Goal: Task Accomplishment & Management: Manage account settings

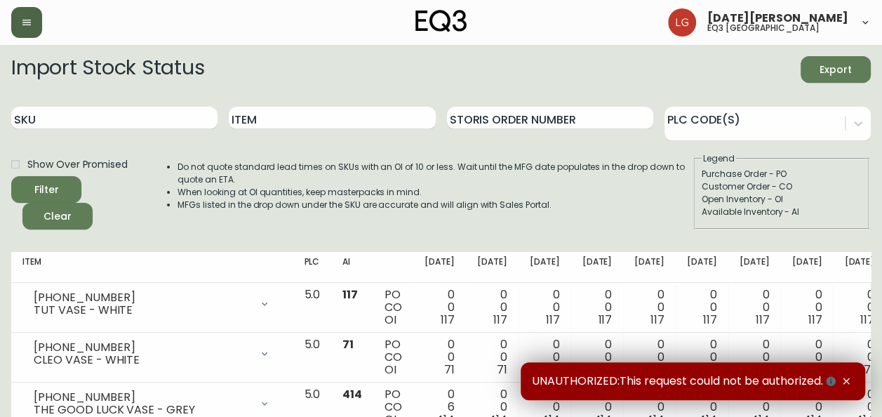
click at [32, 17] on button "button" at bounding box center [26, 22] width 31 height 31
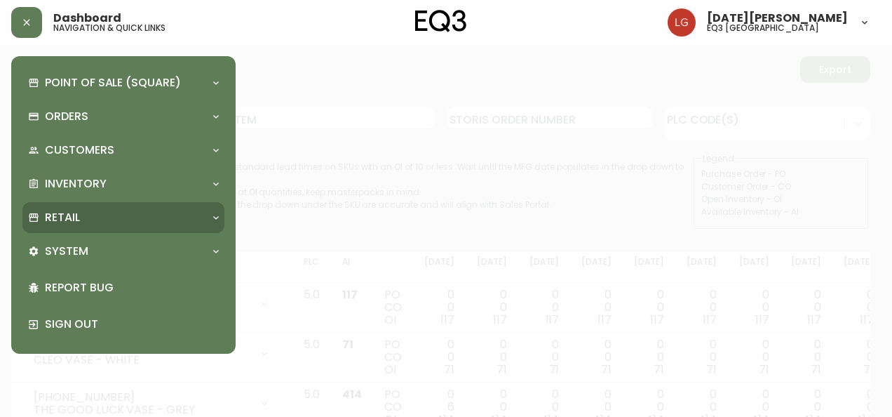
click at [119, 210] on div "Retail" at bounding box center [116, 217] width 177 height 15
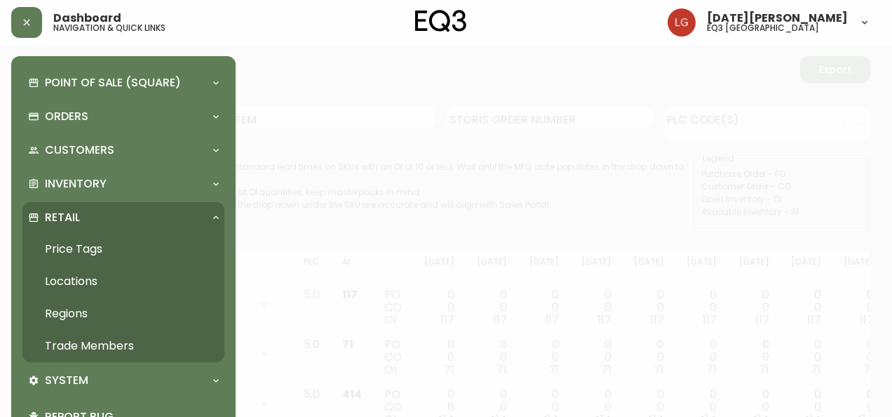
click at [124, 344] on link "Trade Members" at bounding box center [123, 346] width 202 height 32
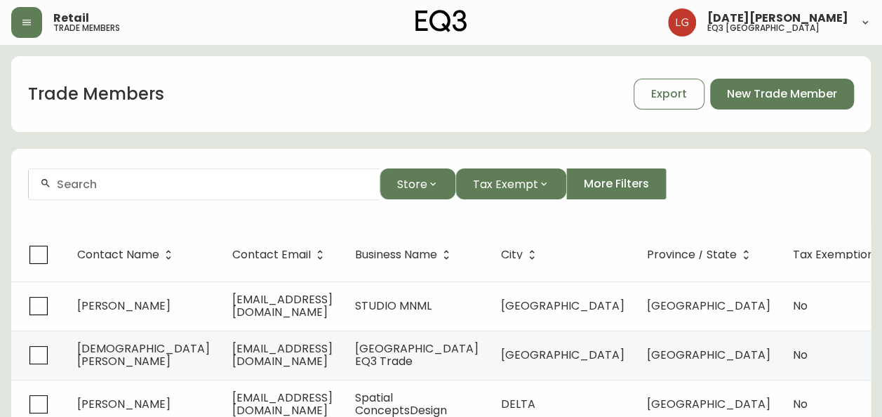
click at [90, 182] on input "text" at bounding box center [212, 183] width 311 height 13
click at [435, 182] on icon "button" at bounding box center [432, 183] width 11 height 11
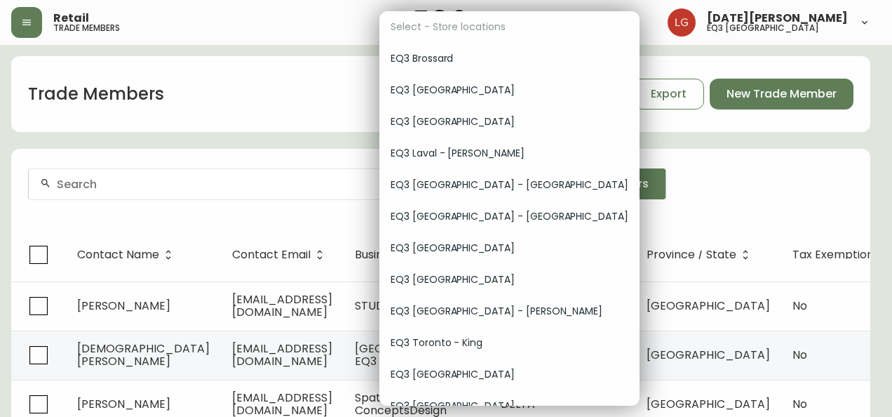
click at [213, 187] on div at bounding box center [446, 208] width 892 height 417
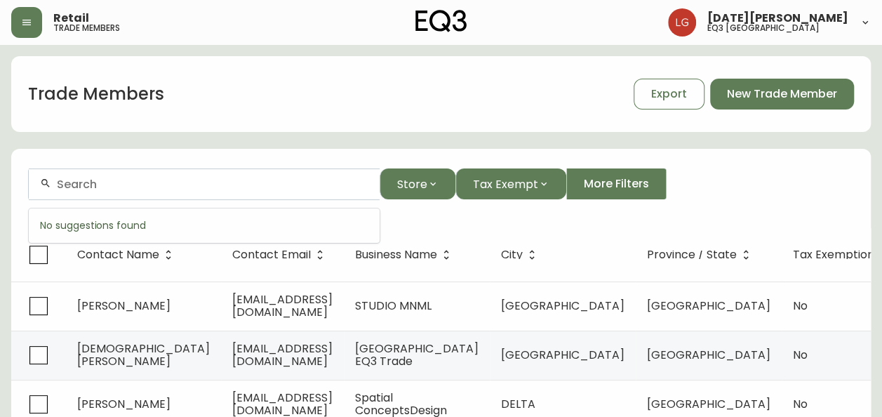
click at [157, 186] on input "text" at bounding box center [212, 183] width 311 height 13
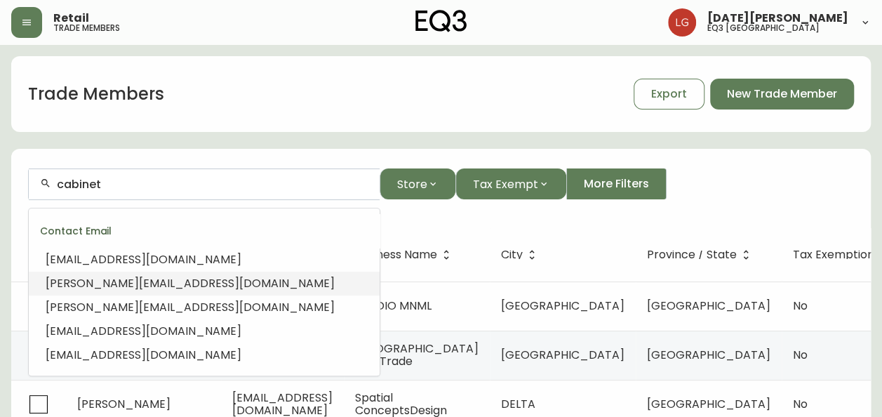
click at [121, 288] on span "[PERSON_NAME][EMAIL_ADDRESS][DOMAIN_NAME]" at bounding box center [190, 283] width 289 height 16
type input "[PERSON_NAME][EMAIL_ADDRESS][DOMAIN_NAME]"
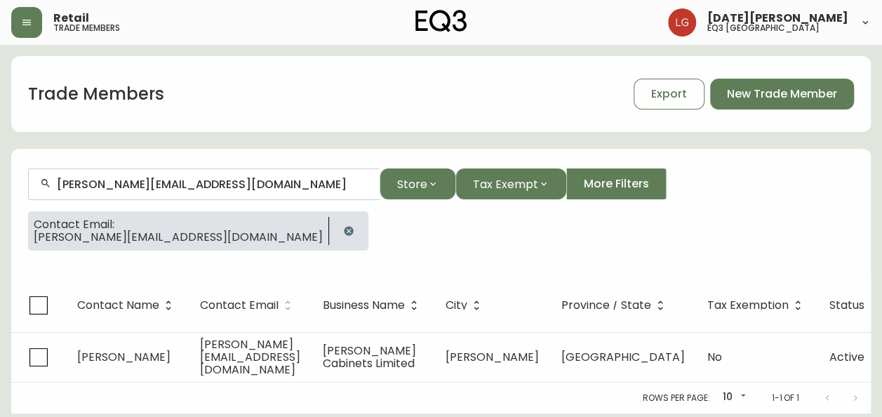
scroll to position [6, 0]
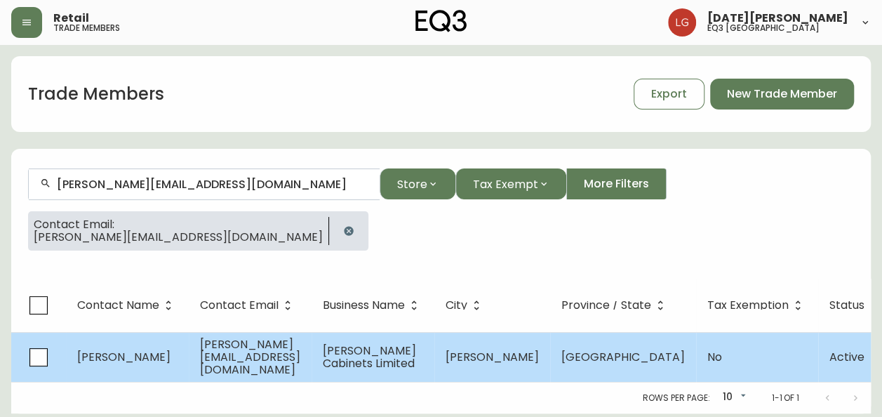
click at [261, 349] on span "[PERSON_NAME][EMAIL_ADDRESS][DOMAIN_NAME]" at bounding box center [250, 356] width 100 height 41
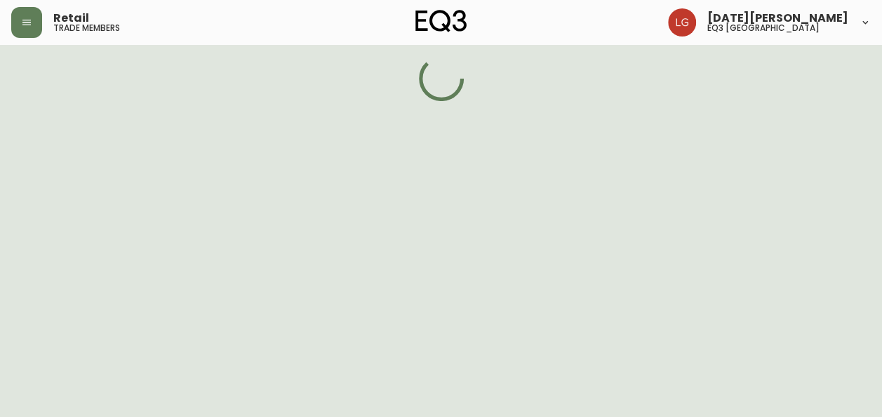
select select "ON"
select select "CA"
select select "CA_EN"
select select "Other"
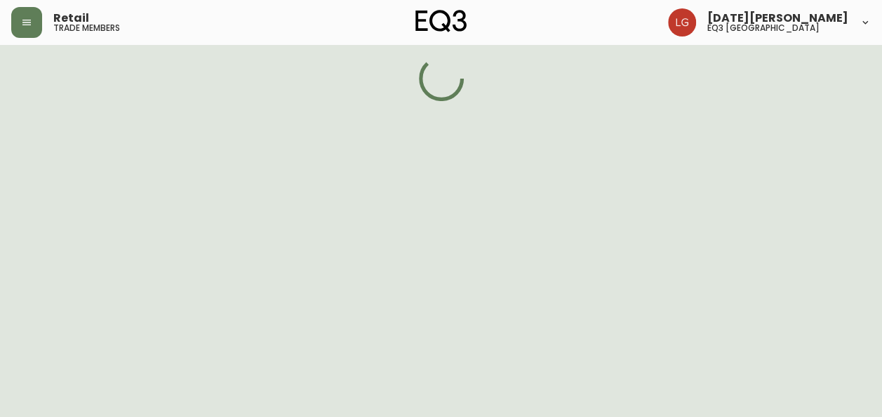
select select "false"
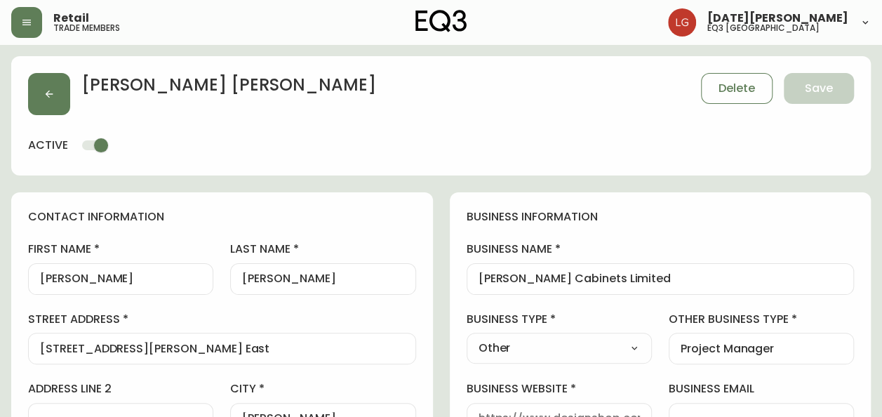
type input "EQ3 [GEOGRAPHIC_DATA]"
select select "cjw10z96q005b6gs00r6w7pwt"
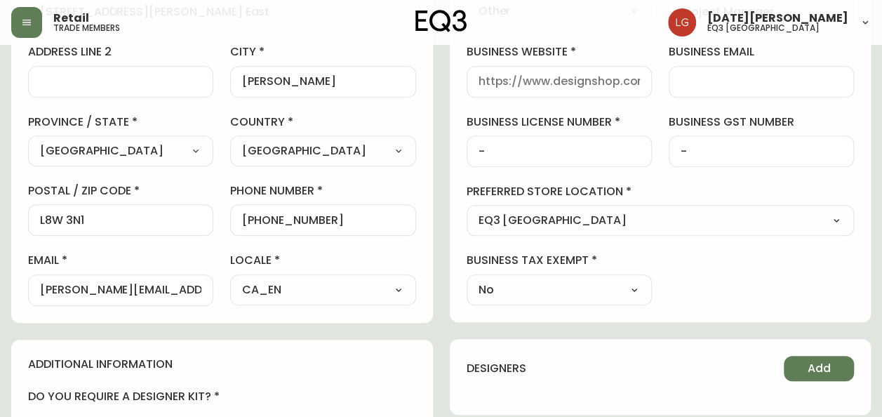
scroll to position [354, 0]
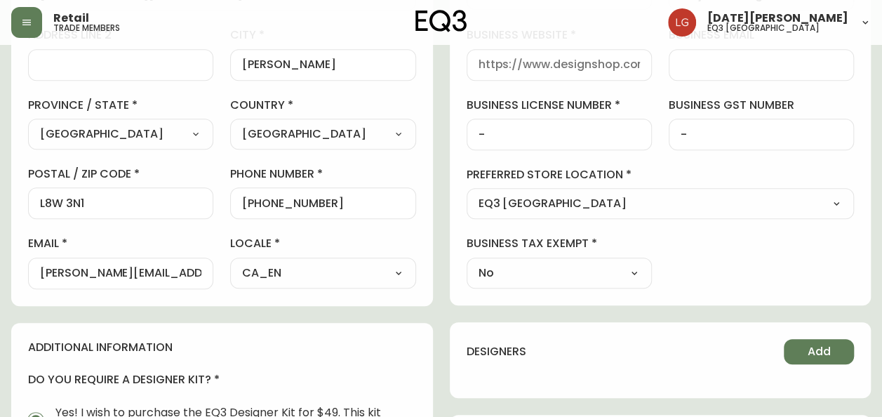
click at [185, 269] on input "[PERSON_NAME][EMAIL_ADDRESS][DOMAIN_NAME]" at bounding box center [120, 273] width 161 height 13
drag, startPoint x: 187, startPoint y: 269, endPoint x: 22, endPoint y: 268, distance: 164.1
click at [22, 268] on div "contact information first name Valerie last name VanLandschoot street address 1…" at bounding box center [222, 72] width 422 height 467
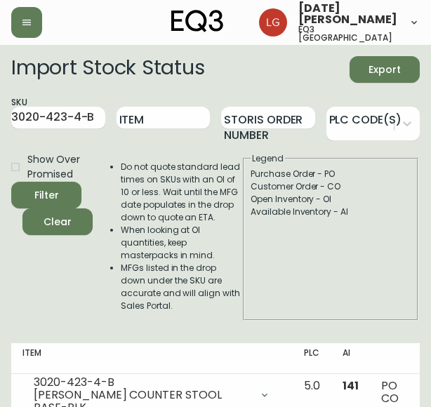
click at [82, 82] on form "Import Stock Status Export SKU 3020-423-4-B Item Storis Order Number PLC Code(s…" at bounding box center [215, 188] width 408 height 264
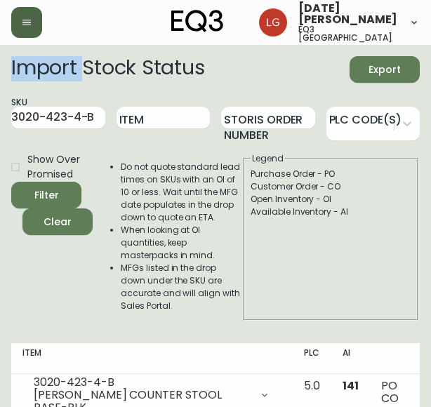
drag, startPoint x: 81, startPoint y: 81, endPoint x: 17, endPoint y: 18, distance: 90.3
click at [17, 18] on button "button" at bounding box center [26, 22] width 31 height 31
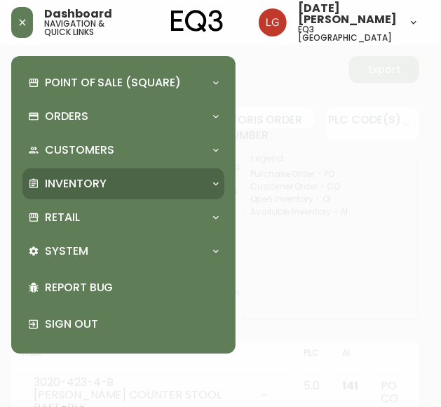
click at [95, 187] on p "Inventory" at bounding box center [76, 183] width 62 height 15
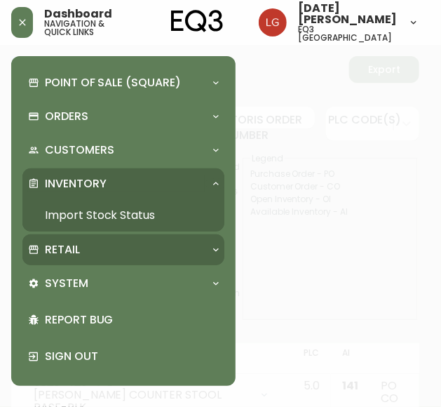
click at [62, 247] on p "Retail" at bounding box center [62, 249] width 35 height 15
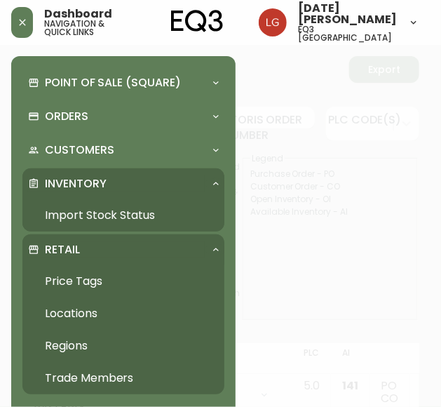
click at [80, 378] on link "Trade Members" at bounding box center [123, 378] width 202 height 32
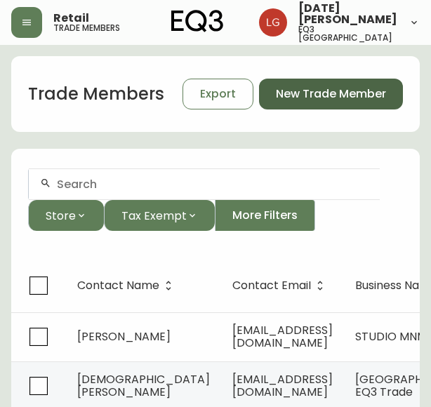
click at [301, 86] on span "New Trade Member" at bounding box center [331, 93] width 110 height 15
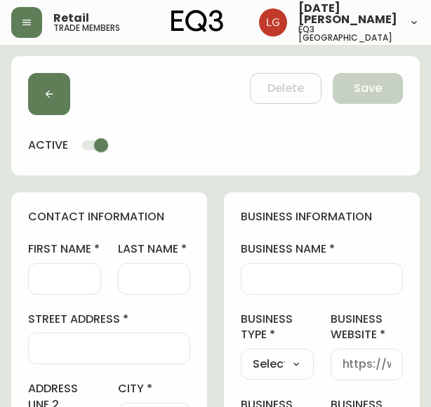
click at [55, 281] on input "first name" at bounding box center [64, 278] width 49 height 13
type input "j"
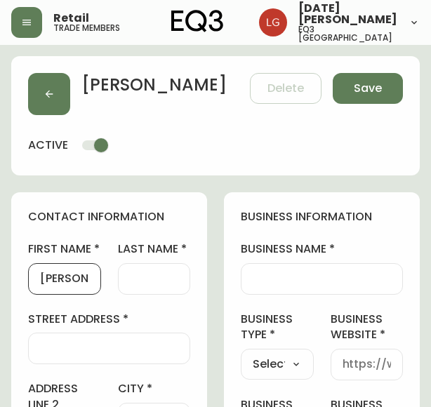
type input "Judy"
click at [142, 274] on input "last name" at bounding box center [154, 278] width 49 height 13
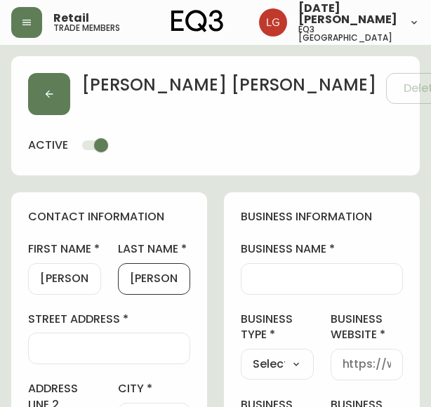
type input "Huston"
click at [100, 335] on div at bounding box center [109, 348] width 162 height 32
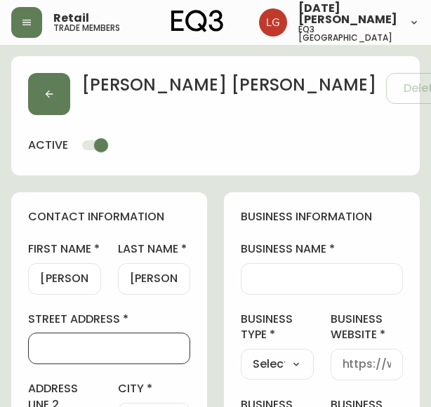
paste input "408, 1483 west 7th Ave."
type input "408, 1483 west 7th Ave."
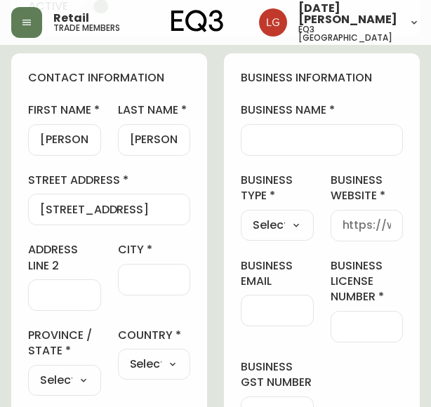
scroll to position [140, 0]
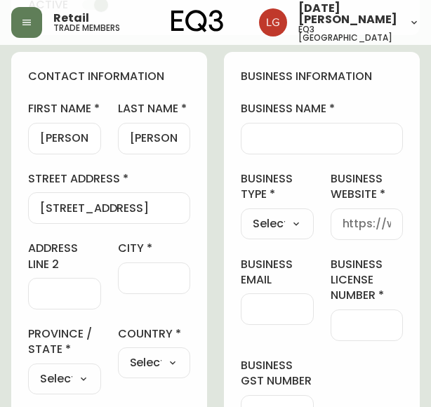
click at [147, 279] on input "city" at bounding box center [154, 277] width 49 height 13
type input "[GEOGRAPHIC_DATA]"
click at [145, 356] on select "Select Canada United States" at bounding box center [154, 363] width 73 height 21
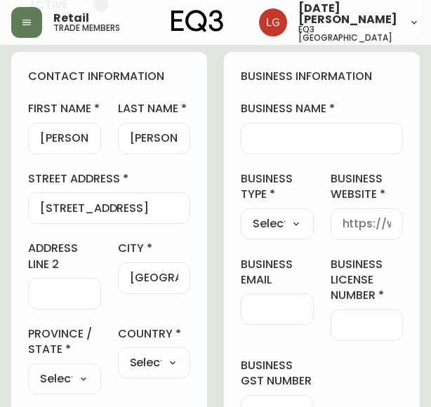
select select "CA"
click at [118, 353] on select "Select Canada United States" at bounding box center [154, 363] width 73 height 21
type input "[GEOGRAPHIC_DATA]"
click at [67, 377] on select "Select Alberta British Columbia Manitoba New Brunswick Newfoundland and Labrado…" at bounding box center [64, 378] width 73 height 21
select select "BC"
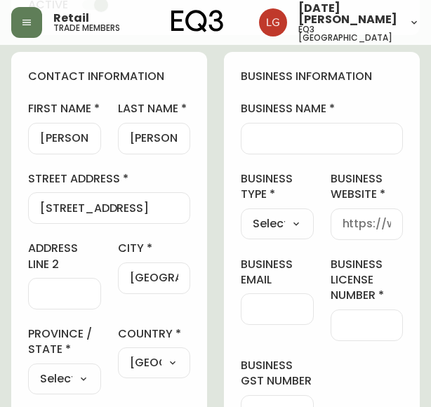
click at [28, 368] on select "Select Alberta British Columbia Manitoba New Brunswick Newfoundland and Labrado…" at bounding box center [64, 378] width 73 height 21
type input "[GEOGRAPHIC_DATA]"
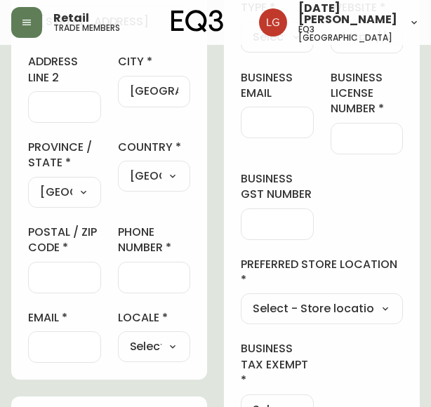
scroll to position [351, 0]
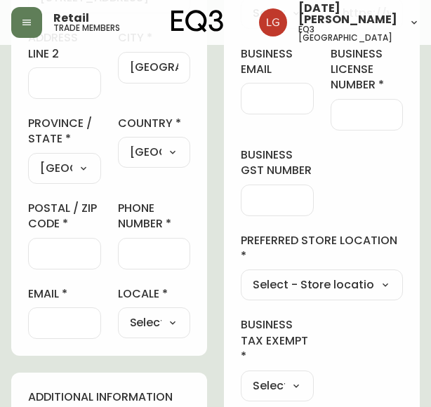
click at [38, 254] on div at bounding box center [64, 254] width 73 height 32
paste input "V6H 4H6."
type input "V6H 4H6"
click at [141, 241] on div at bounding box center [154, 254] width 73 height 32
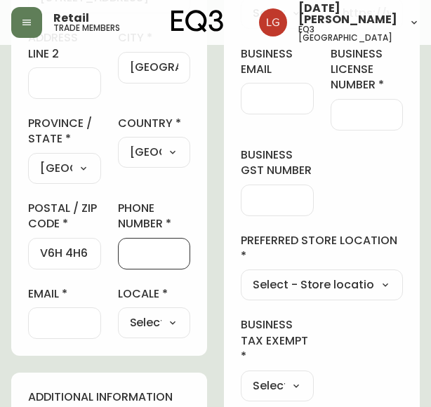
paste input "403-875-1135"
type input "403-875-1135"
click at [60, 328] on div at bounding box center [64, 323] width 73 height 32
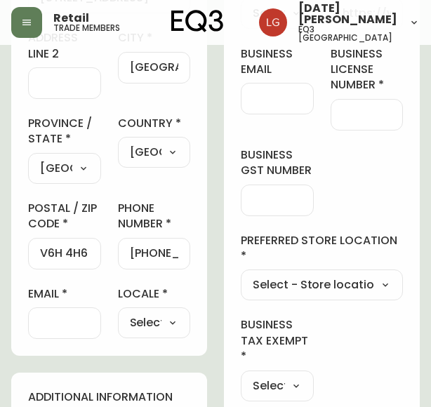
click at [62, 326] on input "email" at bounding box center [64, 322] width 49 height 13
paste input "[EMAIL_ADDRESS][DOMAIN_NAME]"
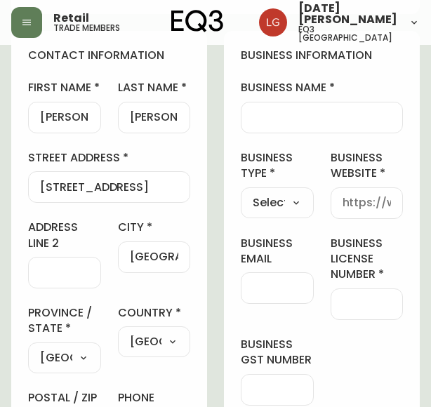
scroll to position [140, 0]
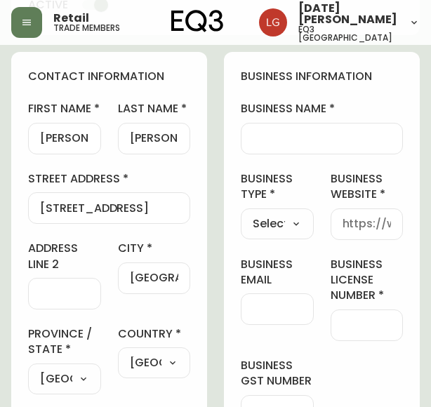
type input "[EMAIL_ADDRESS][DOMAIN_NAME]"
click at [255, 135] on input "business name" at bounding box center [322, 138] width 138 height 13
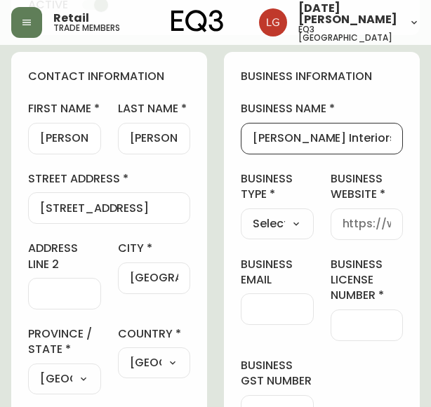
scroll to position [210, 0]
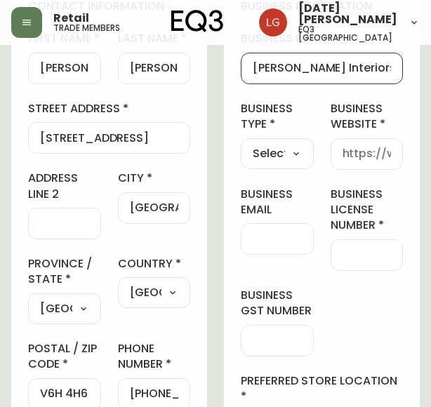
type input "[PERSON_NAME] Interiors"
click at [290, 157] on select "Select Interior Designer Architect Home Builder Contractor Real Estate Agent Ho…" at bounding box center [277, 153] width 73 height 21
select select "Interior Designer"
click at [241, 143] on select "Select Interior Designer Architect Home Builder Contractor Real Estate Agent Ho…" at bounding box center [277, 153] width 73 height 21
type input "Interior Designer"
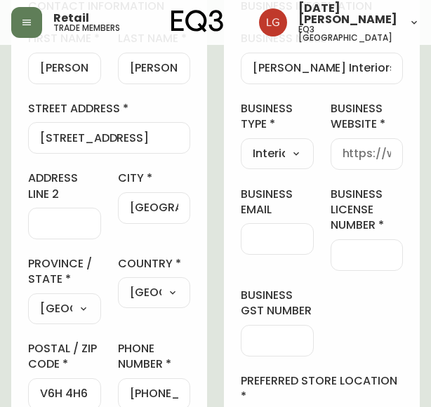
click at [350, 161] on div at bounding box center [366, 154] width 73 height 32
type input "."
click at [311, 119] on label "business type" at bounding box center [277, 117] width 73 height 32
click at [314, 271] on div "business information business name Judy Huston Interiors business type Interior…" at bounding box center [322, 270] width 196 height 577
click at [363, 243] on div at bounding box center [366, 255] width 73 height 32
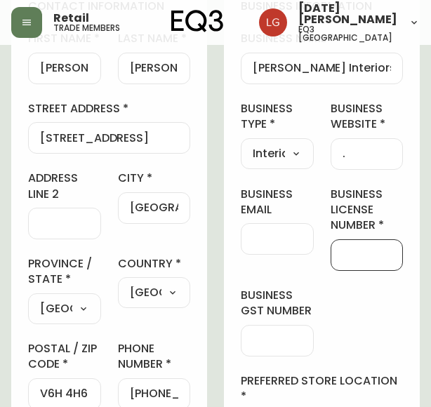
click at [253, 337] on input "business gst number" at bounding box center [277, 340] width 49 height 13
paste input "83743 6070 RT 0001"
type input "83743 6070 RT 0001"
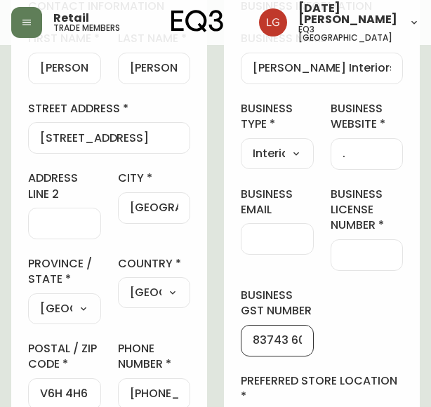
click at [354, 351] on div "business information business name Judy Huston Interiors business type Interior…" at bounding box center [322, 270] width 196 height 577
click at [346, 253] on input "business license number" at bounding box center [366, 254] width 49 height 13
click at [369, 305] on div "business information business name Judy Huston Interiors business type Interior…" at bounding box center [322, 270] width 196 height 577
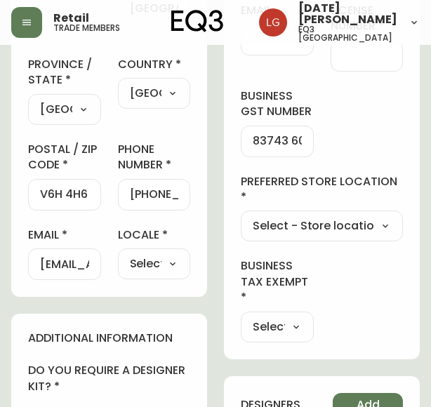
scroll to position [421, 0]
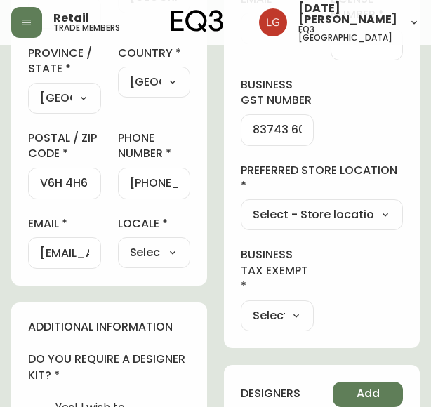
click at [154, 261] on div "Select CA_EN CA_FR US_EN" at bounding box center [154, 252] width 73 height 31
click at [170, 249] on select "Select CA_EN CA_FR US_EN" at bounding box center [154, 252] width 73 height 21
select select "CA_EN"
click at [118, 242] on select "Select CA_EN CA_FR US_EN" at bounding box center [154, 252] width 73 height 21
type input "CA_EN"
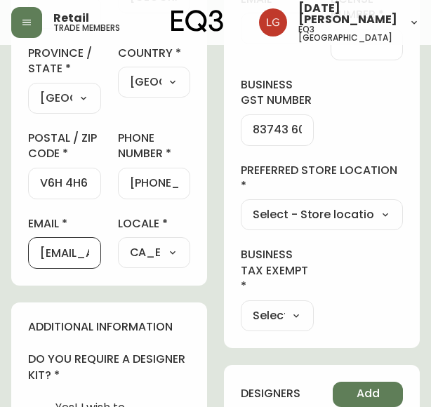
click at [43, 250] on input "[EMAIL_ADDRESS][DOMAIN_NAME]" at bounding box center [64, 252] width 49 height 13
drag, startPoint x: 36, startPoint y: 246, endPoint x: 58, endPoint y: 253, distance: 22.8
click at [58, 253] on div "[EMAIL_ADDRESS][DOMAIN_NAME]" at bounding box center [64, 253] width 73 height 32
click at [48, 251] on input "[EMAIL_ADDRESS][DOMAIN_NAME]" at bounding box center [64, 252] width 49 height 13
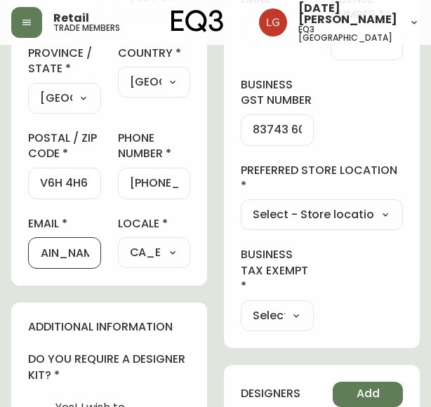
drag, startPoint x: 39, startPoint y: 249, endPoint x: 146, endPoint y: 257, distance: 106.9
click at [146, 257] on div "first name Judy last name Huston street address 408, 1483 west 7th Ave. address…" at bounding box center [109, 44] width 162 height 448
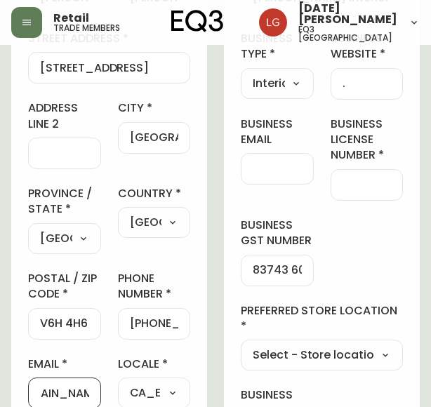
scroll to position [0, 0]
click at [285, 169] on input "business email" at bounding box center [277, 168] width 49 height 13
paste input "[EMAIL_ADDRESS][DOMAIN_NAME]"
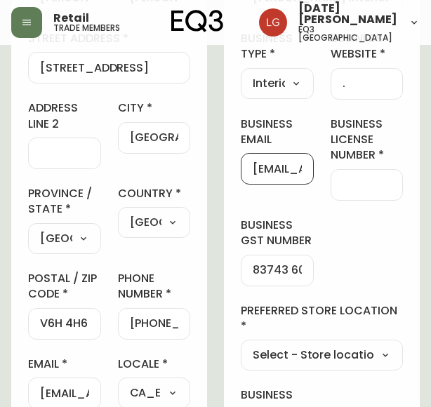
scroll to position [0, 132]
type input "[EMAIL_ADDRESS][DOMAIN_NAME]"
click at [313, 139] on div "business information business name Judy Huston Interiors business type Interior…" at bounding box center [322, 200] width 196 height 577
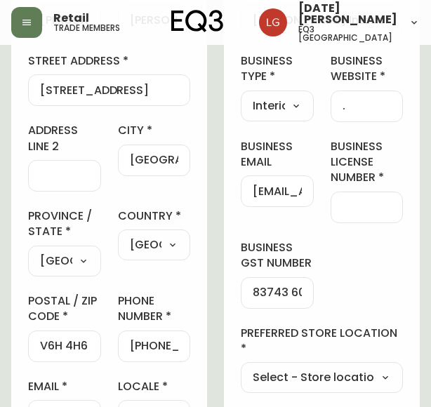
scroll to position [281, 0]
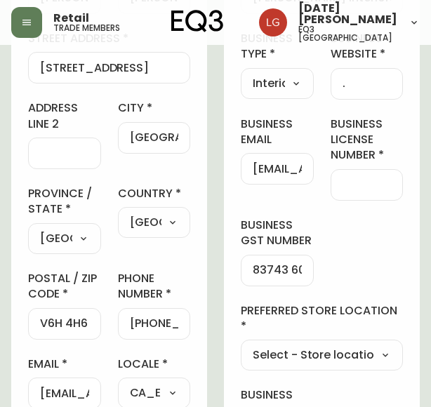
click at [351, 179] on input "business license number" at bounding box center [366, 184] width 49 height 13
type input "."
click at [316, 154] on div "business information business name Judy Huston Interiors business type Interior…" at bounding box center [322, 200] width 196 height 577
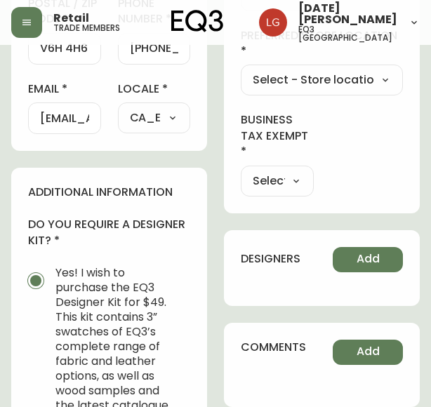
scroll to position [561, 0]
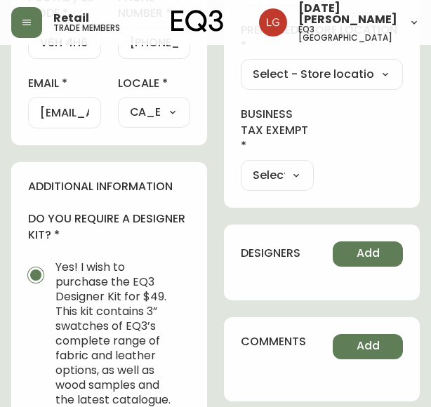
click at [268, 168] on select "Select Yes No" at bounding box center [277, 175] width 73 height 21
select select "false"
click at [241, 165] on select "Select Yes No" at bounding box center [277, 175] width 73 height 21
type input "No"
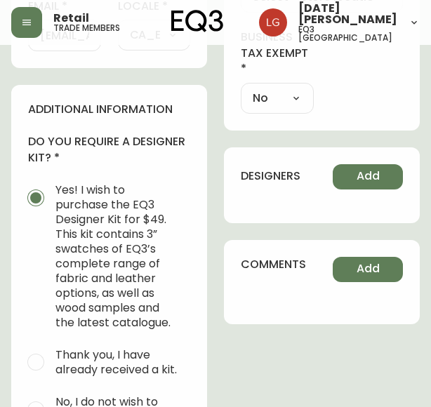
scroll to position [772, 0]
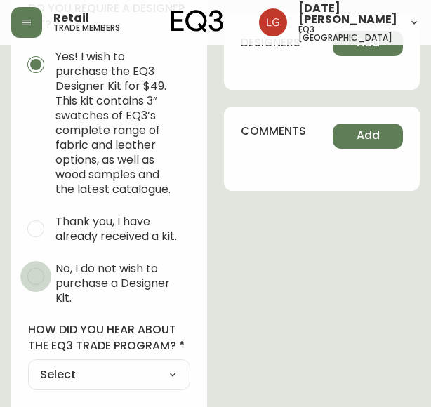
click at [32, 274] on input "No, I do not wish to purchase a Designer Kit." at bounding box center [35, 276] width 31 height 31
radio input "true"
radio input "false"
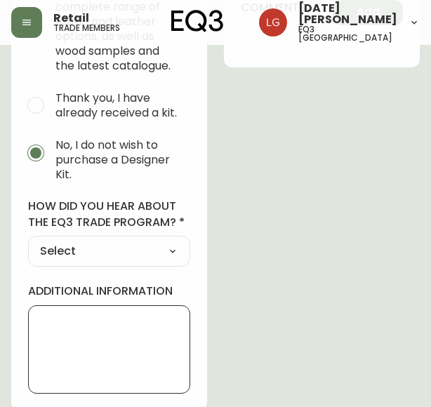
click at [89, 332] on textarea "additional information" at bounding box center [109, 349] width 138 height 70
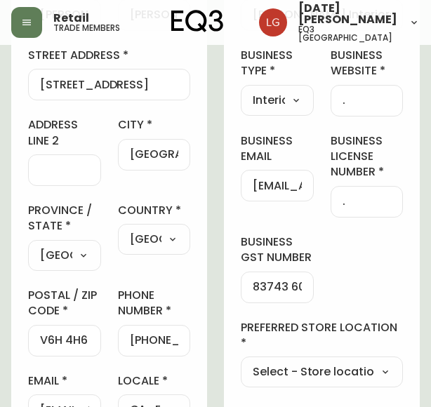
scroll to position [0, 0]
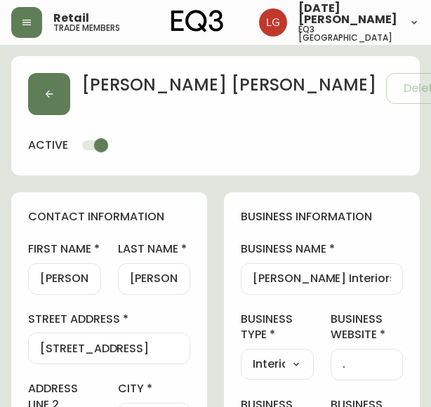
type textarea "Trade rep"
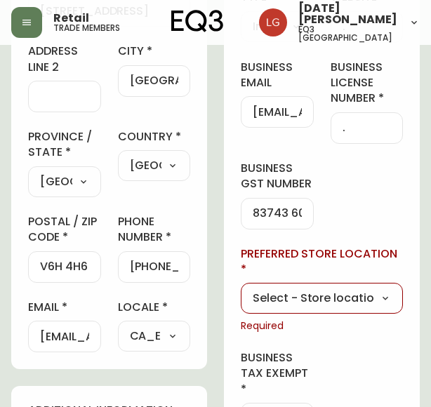
scroll to position [351, 0]
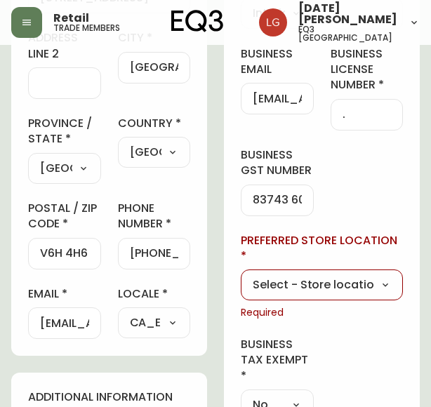
click at [326, 290] on select "Select - Store locations EQ3 Brossard EQ3 Burlington EQ3 Calgary EQ3 Laval - Le…" at bounding box center [322, 285] width 162 height 21
select select "cjw10z96p001r6gs00juufhhe"
click at [241, 275] on select "Select - Store locations EQ3 Brossard EQ3 Burlington EQ3 Calgary EQ3 Laval - Le…" at bounding box center [322, 285] width 162 height 21
type input "EQ3 [GEOGRAPHIC_DATA]"
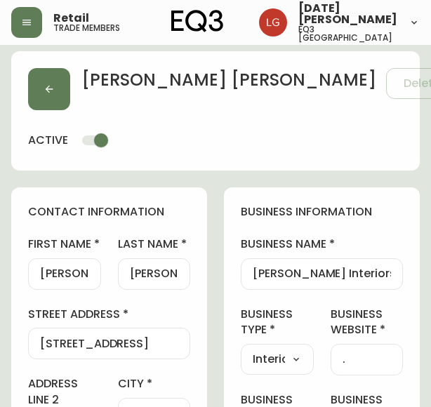
scroll to position [0, 0]
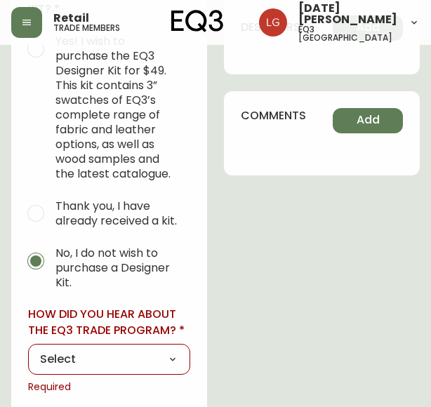
scroll to position [915, 0]
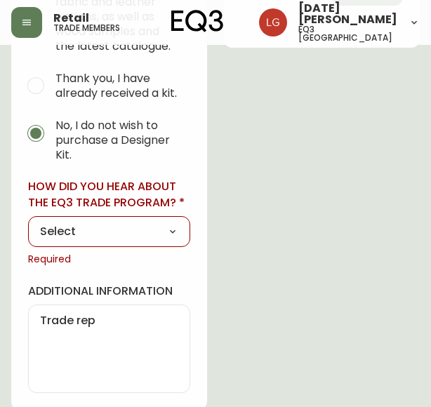
click at [123, 229] on select "Select Social Media Advertisement Trade Show Outreach from a Trade Rep Other" at bounding box center [109, 231] width 162 height 21
select select "Other"
click at [28, 221] on select "Select Social Media Advertisement Trade Show Outreach from a Trade Rep Other" at bounding box center [109, 231] width 162 height 21
type input "Other"
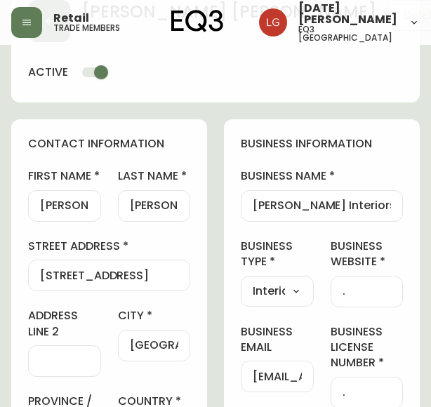
scroll to position [0, 0]
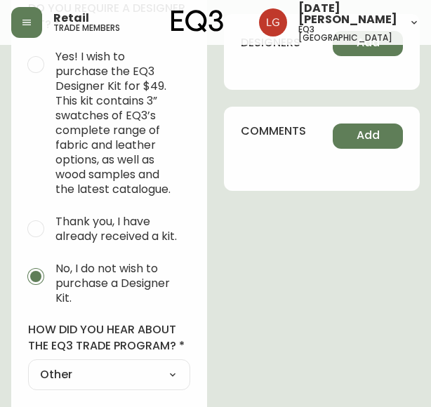
scroll to position [983, 0]
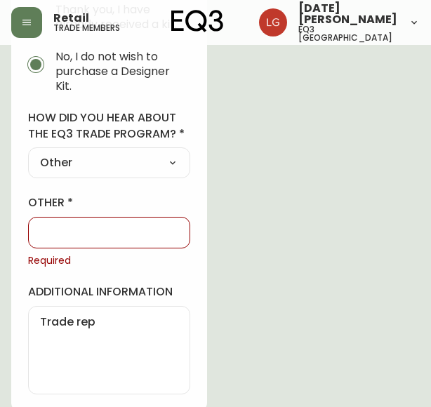
click at [90, 226] on input "other" at bounding box center [109, 232] width 138 height 13
type input "T"
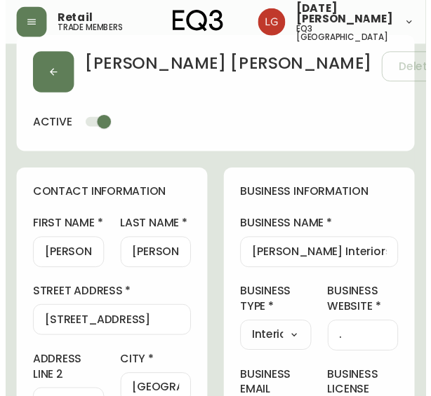
scroll to position [1, 0]
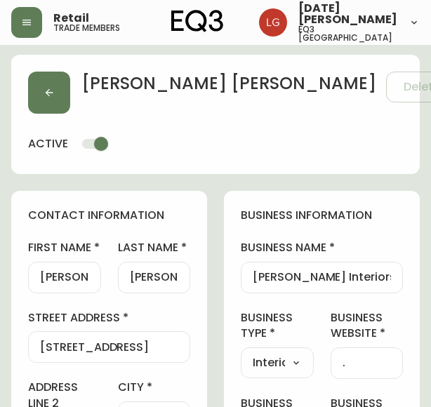
type input "Email"
select select
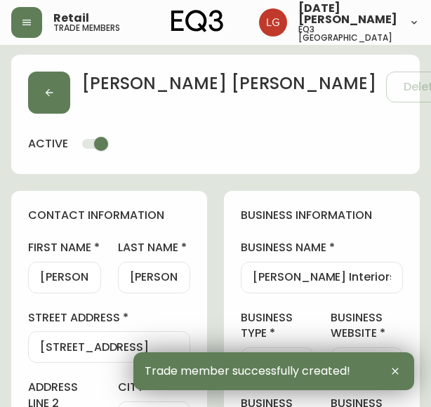
type input "+14038751135"
type input "Other"
select select "Other"
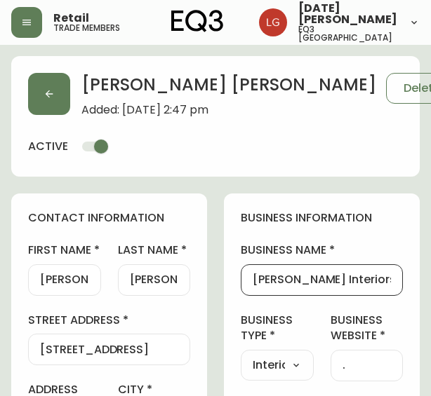
click at [254, 278] on input "[PERSON_NAME] Interiors" at bounding box center [322, 280] width 138 height 13
drag, startPoint x: 255, startPoint y: 281, endPoint x: 395, endPoint y: 280, distance: 140.3
click at [395, 280] on div "[PERSON_NAME] Interiors" at bounding box center [322, 280] width 162 height 32
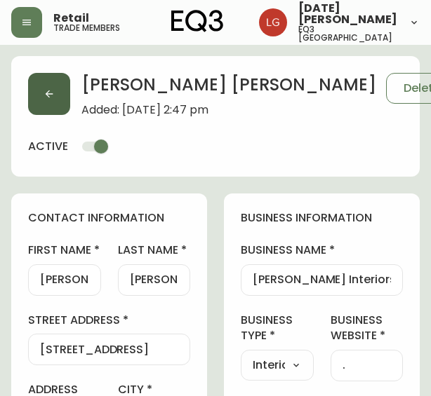
click at [42, 92] on button "button" at bounding box center [49, 94] width 42 height 42
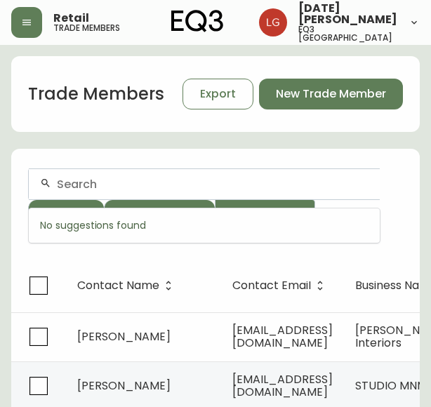
click at [75, 182] on input "text" at bounding box center [212, 183] width 311 height 13
paste input "JUDY HUSTON INTERIORS"
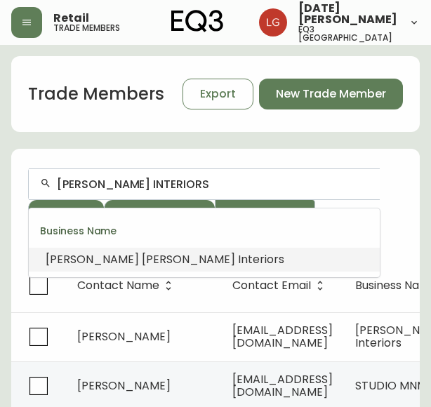
click at [142, 258] on span "Huston" at bounding box center [188, 259] width 93 height 16
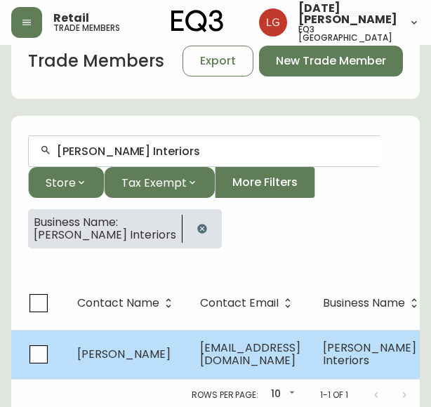
scroll to position [46, 0]
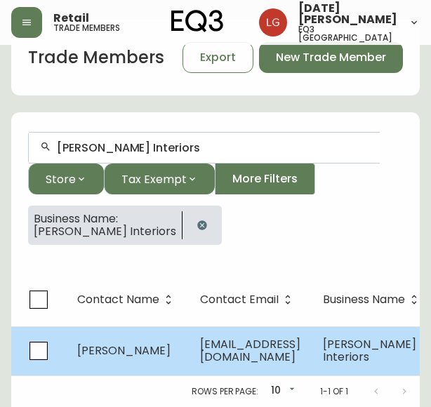
type input "[PERSON_NAME] Interiors"
click at [107, 342] on span "[PERSON_NAME]" at bounding box center [123, 350] width 93 height 16
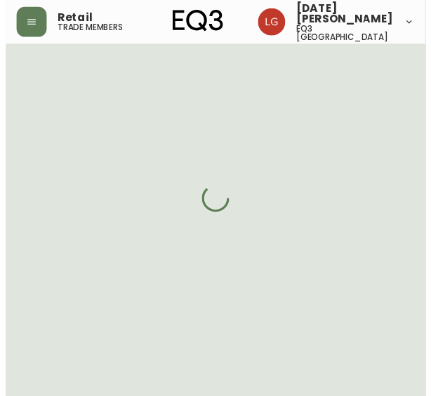
scroll to position [46, 0]
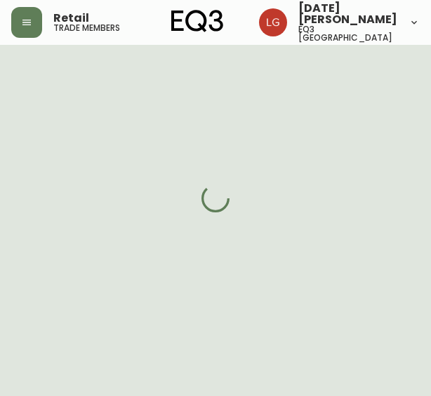
select select "BC"
select select "CA"
select select "CA_EN"
select select "Other"
select select "Interior Designer"
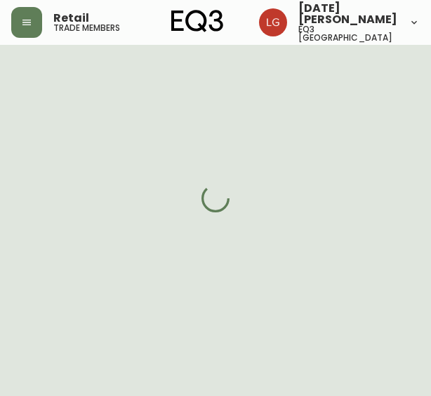
select select "cjw10z96p001r6gs00juufhhe"
select select "false"
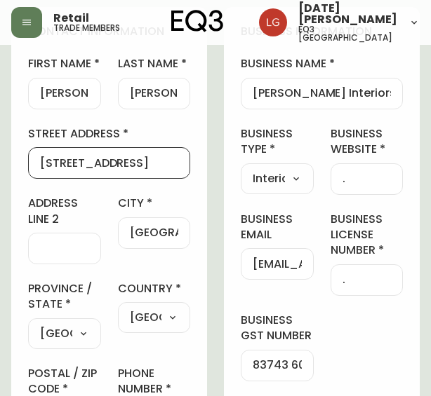
scroll to position [0, 0]
drag, startPoint x: 42, startPoint y: 163, endPoint x: 189, endPoint y: 161, distance: 146.6
click at [189, 161] on div "408, 1483 west 7th Ave." at bounding box center [109, 163] width 162 height 32
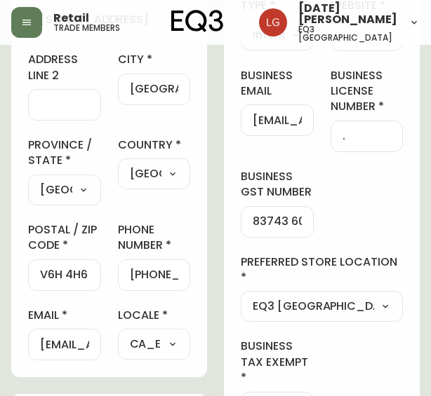
scroll to position [351, 0]
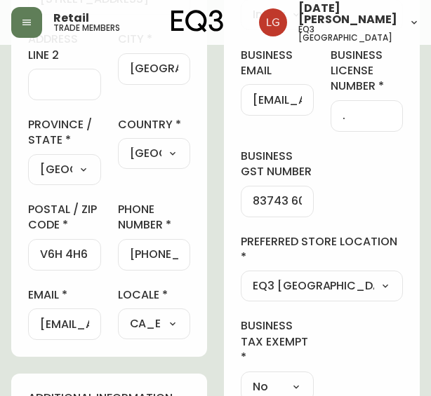
click at [166, 256] on input "+14038751135" at bounding box center [154, 254] width 49 height 13
drag, startPoint x: 170, startPoint y: 253, endPoint x: 211, endPoint y: 248, distance: 41.8
click at [170, 253] on input "+14038751135" at bounding box center [154, 254] width 49 height 13
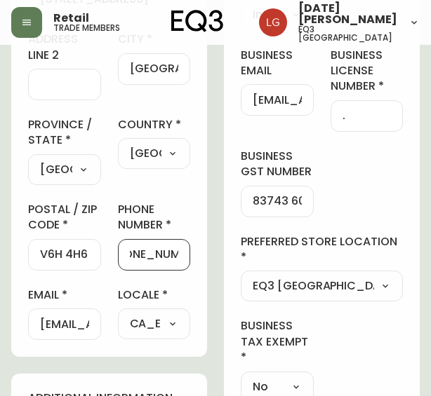
drag, startPoint x: 158, startPoint y: 254, endPoint x: 198, endPoint y: 255, distance: 40.7
click at [198, 255] on div "contact information first name Judy last name Huston street address 408, 1483 w…" at bounding box center [109, 100] width 196 height 514
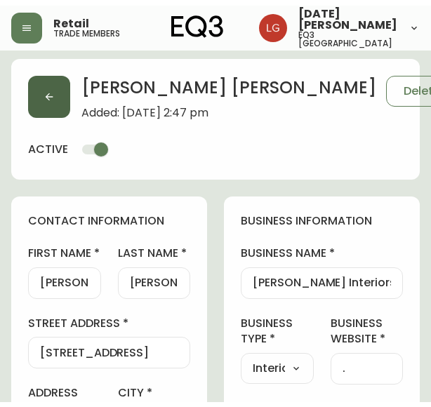
scroll to position [0, 0]
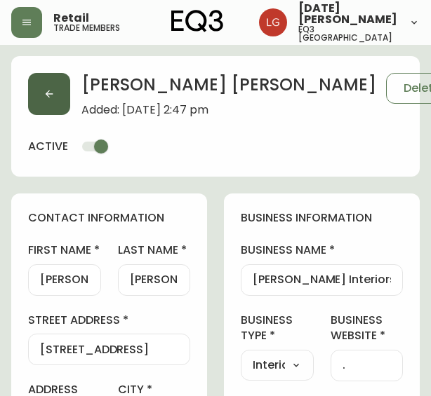
click at [39, 96] on button "button" at bounding box center [49, 94] width 42 height 42
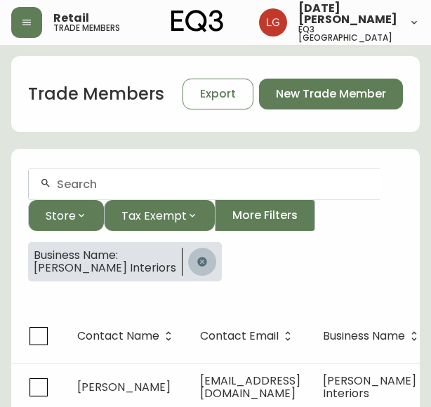
click at [196, 261] on icon "button" at bounding box center [201, 261] width 11 height 11
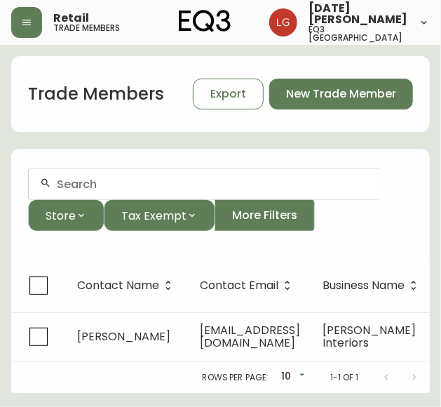
click at [95, 180] on input "text" at bounding box center [212, 183] width 311 height 13
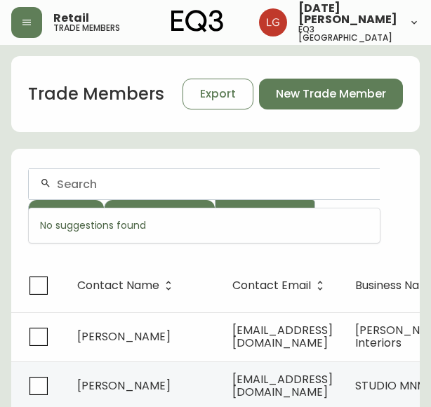
paste input "TOP NOTCH CABINETS"
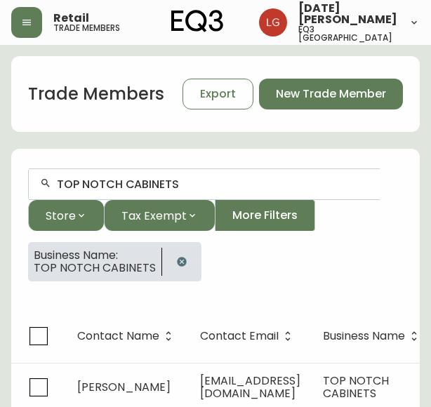
scroll to position [46, 0]
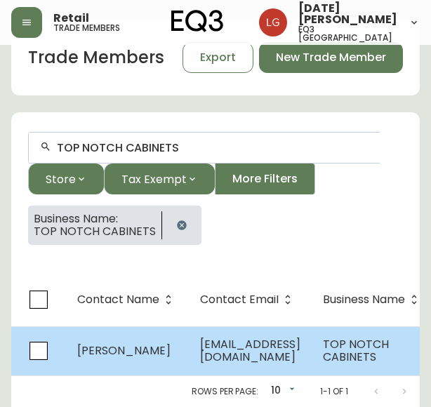
type input "TOP NOTCH CABINETS"
click at [152, 332] on td "VALERIE THOMPSON" at bounding box center [127, 350] width 123 height 49
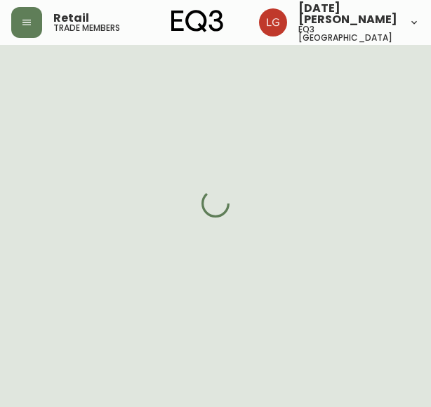
select select "ON"
select select "CA"
select select "CA_EN"
select select "Outreach from a Trade Rep"
select select "Contractor"
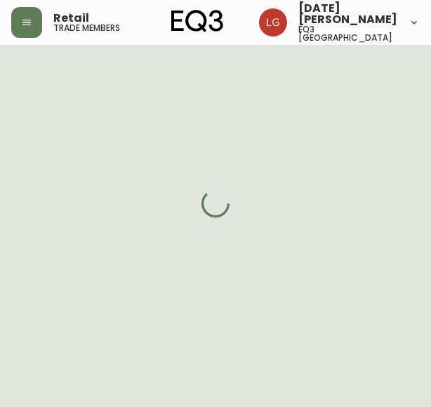
select select "false"
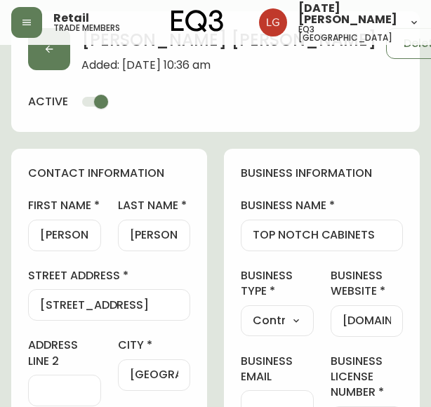
type input "EQ3 [GEOGRAPHIC_DATA]"
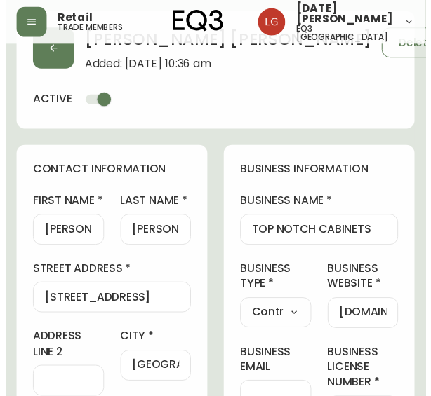
scroll to position [46, 0]
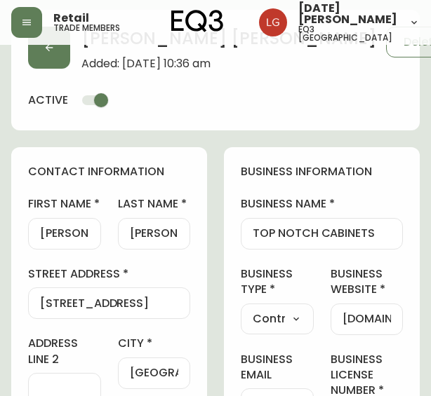
select select "cjw10z96q005b6gs00r6w7pwt"
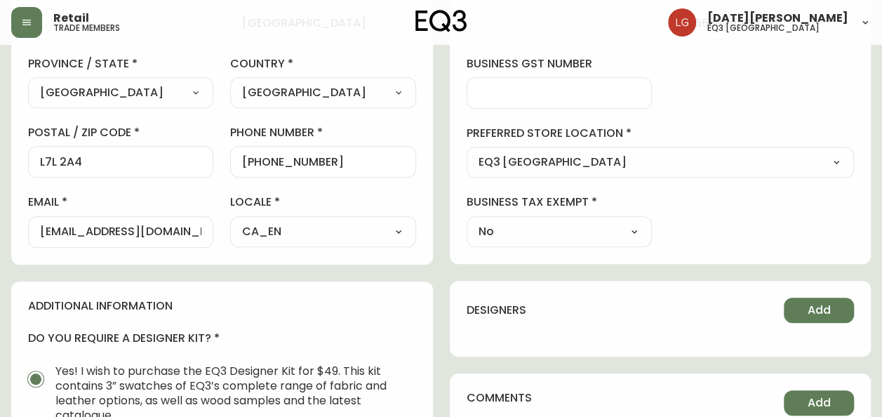
scroll to position [426, 0]
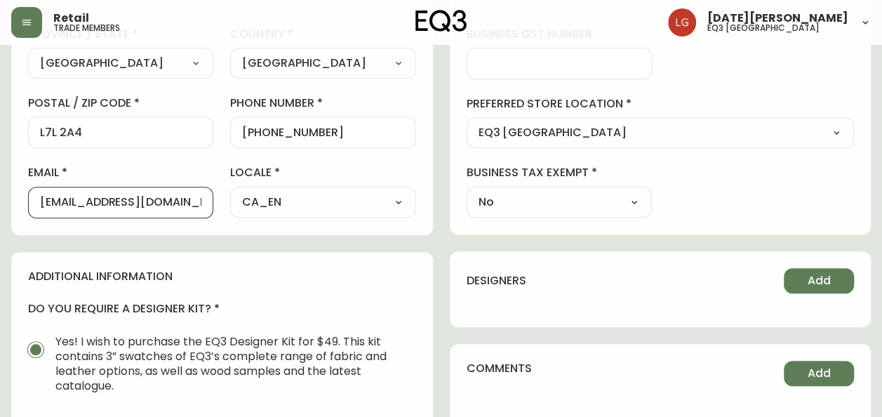
drag, startPoint x: 196, startPoint y: 199, endPoint x: 29, endPoint y: 170, distance: 169.4
click at [29, 170] on div "email val@topnotchcabinets.com" at bounding box center [120, 191] width 185 height 53
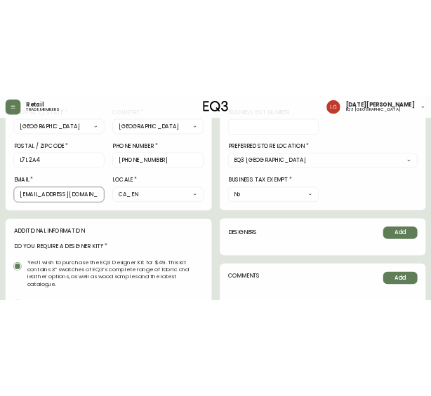
scroll to position [442, 0]
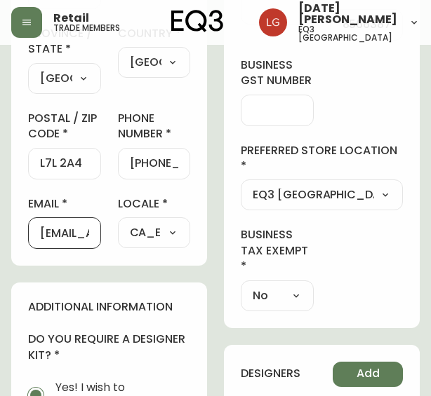
click at [55, 237] on input "val@topnotchcabinets.com" at bounding box center [64, 233] width 49 height 13
click at [48, 234] on input "val@topnotchcabinets.com" at bounding box center [64, 233] width 49 height 13
click at [41, 234] on input "val@topnotchcabinets.com" at bounding box center [64, 233] width 49 height 13
drag, startPoint x: 41, startPoint y: 232, endPoint x: 125, endPoint y: 243, distance: 84.9
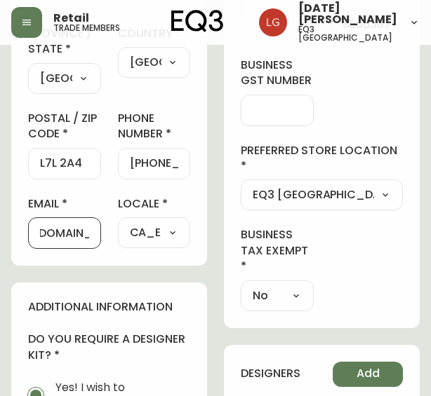
click at [125, 243] on div "first name VALERIE last name THOMPSON street address 4355 FAIRVIEW ST address l…" at bounding box center [109, 25] width 162 height 448
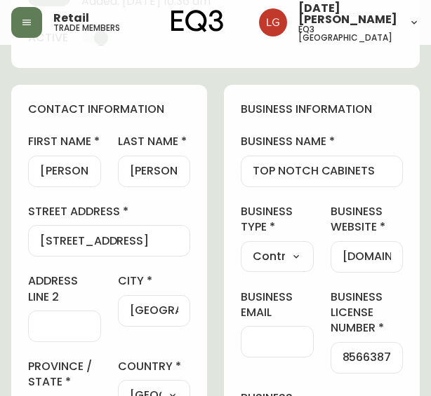
scroll to position [91, 0]
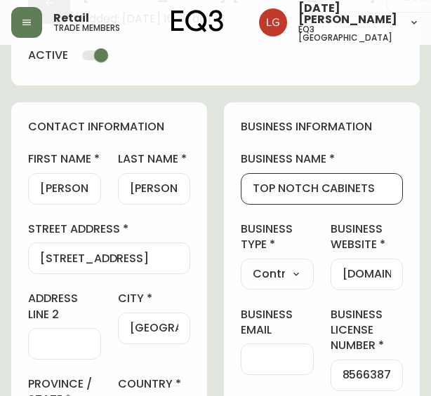
click at [253, 184] on input "TOP NOTCH CABINETS" at bounding box center [322, 188] width 138 height 13
drag, startPoint x: 254, startPoint y: 187, endPoint x: 394, endPoint y: 190, distance: 140.3
click at [394, 190] on div "TOP NOTCH CABINETS" at bounding box center [322, 189] width 162 height 32
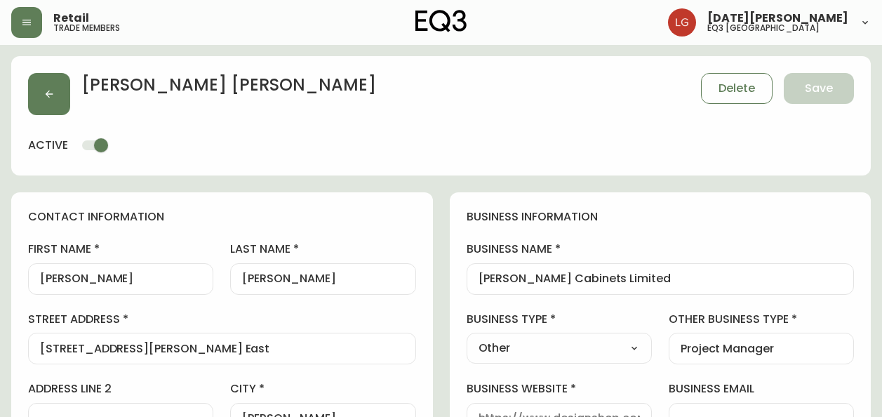
select select "ON"
select select "CA"
select select "CA_EN"
select select "Other"
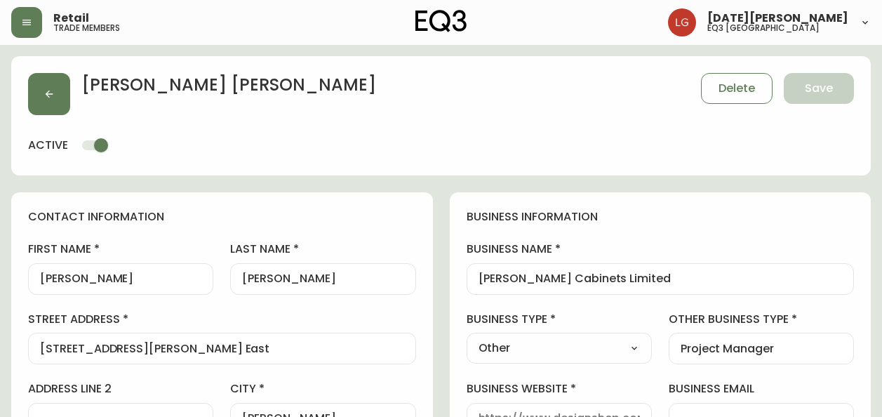
select select "cjw10z96q005b6gs00r6w7pwt"
select select "false"
click at [51, 88] on button "button" at bounding box center [49, 94] width 42 height 42
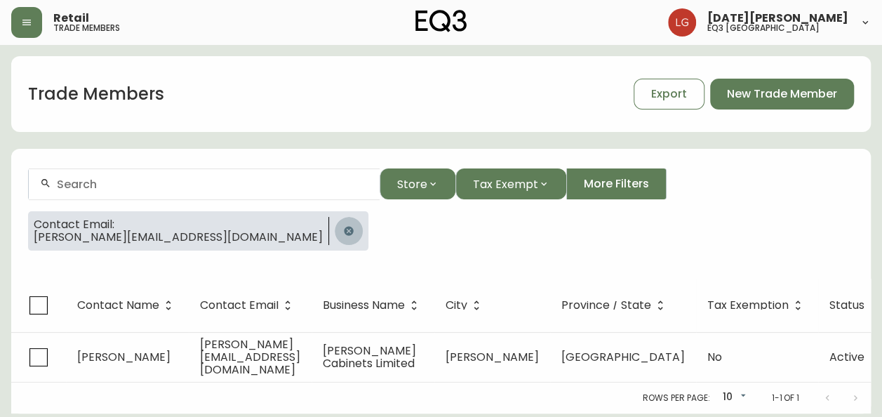
click at [344, 233] on icon "button" at bounding box center [348, 230] width 9 height 9
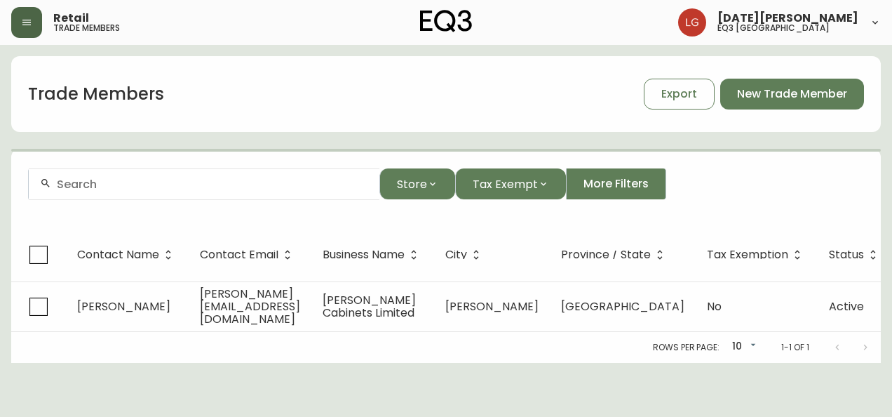
click at [22, 37] on button "button" at bounding box center [26, 22] width 31 height 31
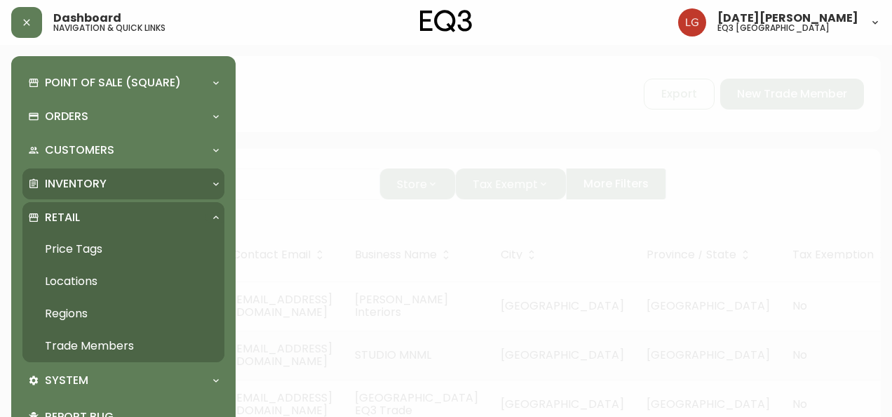
click at [75, 187] on p "Inventory" at bounding box center [76, 183] width 62 height 15
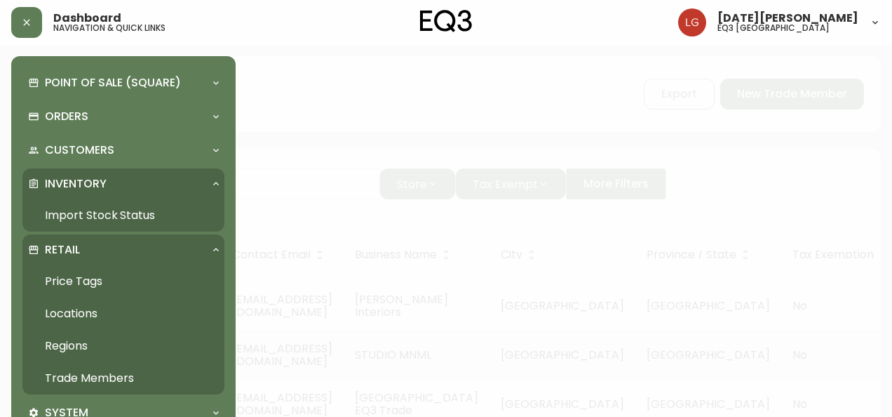
click at [119, 212] on link "Import Stock Status" at bounding box center [123, 215] width 202 height 32
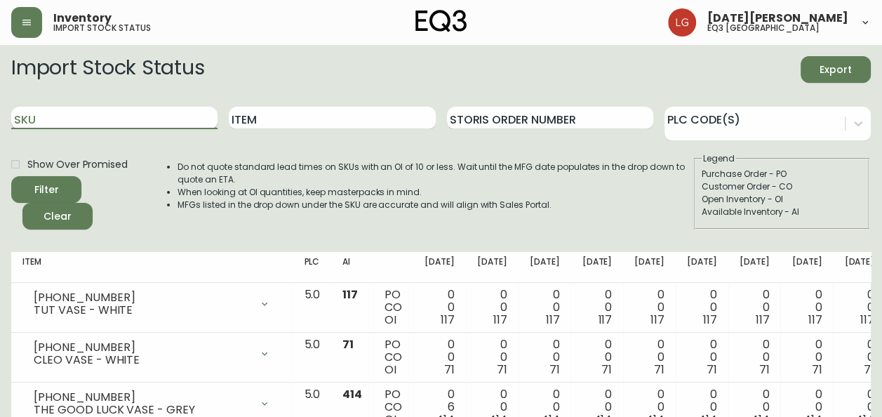
click at [112, 120] on input "SKU" at bounding box center [114, 118] width 206 height 22
paste input "[PHONE_NUMBER]"
type input "[PHONE_NUMBER]"
click at [11, 176] on button "Filter" at bounding box center [46, 189] width 70 height 27
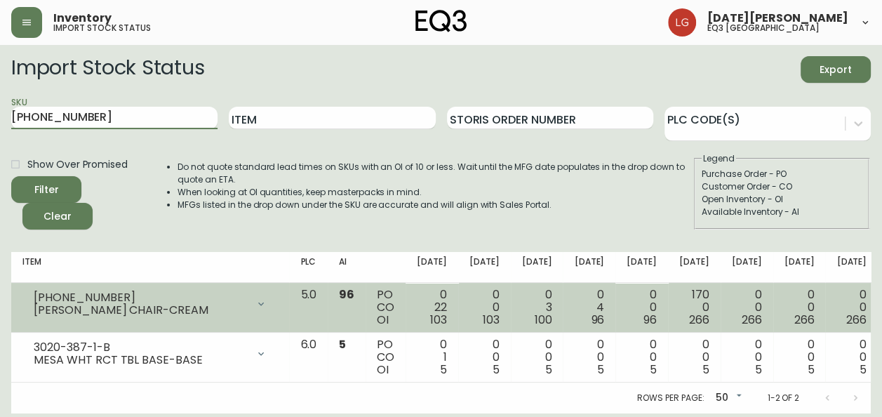
scroll to position [7, 0]
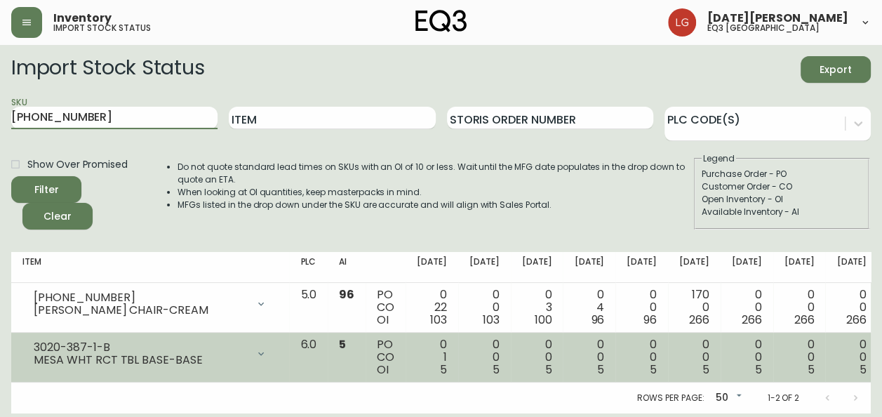
click at [211, 356] on div "MESA WHT RCT TBL BASE-BASE" at bounding box center [140, 360] width 213 height 13
click at [255, 348] on icon at bounding box center [260, 353] width 11 height 11
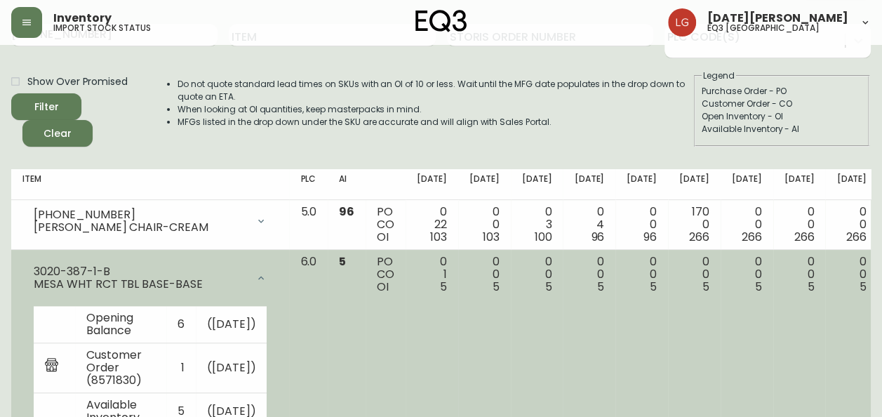
scroll to position [147, 0]
